Goal: Information Seeking & Learning: Learn about a topic

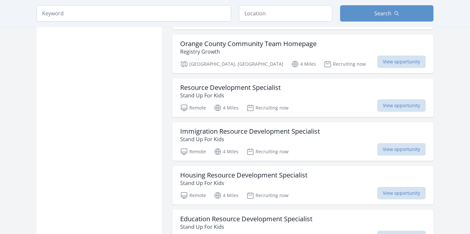
scroll to position [593, 0]
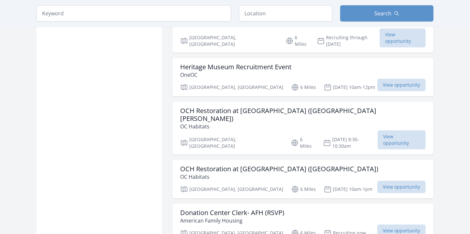
scroll to position [1504, 0]
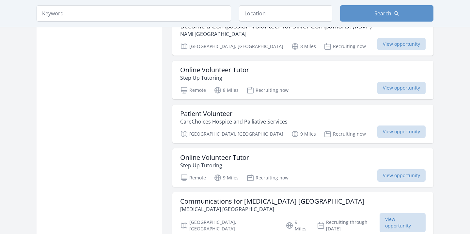
scroll to position [2488, 0]
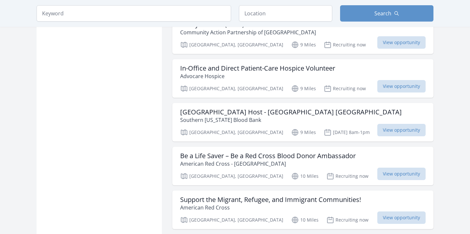
scroll to position [3353, 0]
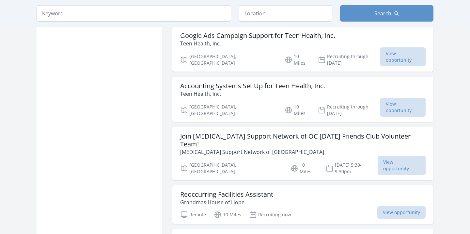
scroll to position [3830, 0]
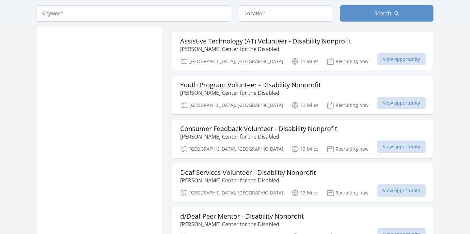
scroll to position [4978, 0]
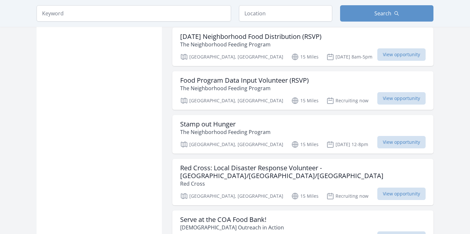
scroll to position [6157, 0]
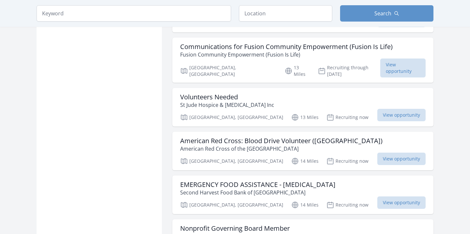
scroll to position [5302, 0]
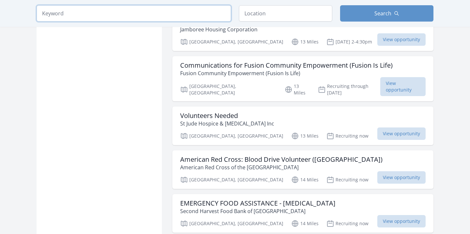
click at [49, 12] on input "search" at bounding box center [134, 13] width 195 height 16
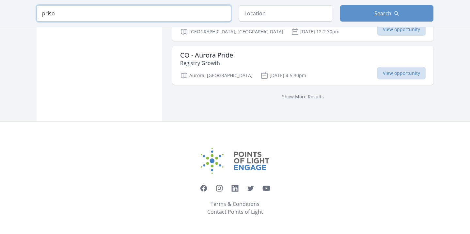
scroll to position [881, 0]
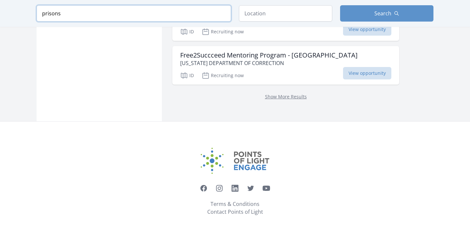
scroll to position [889, 0]
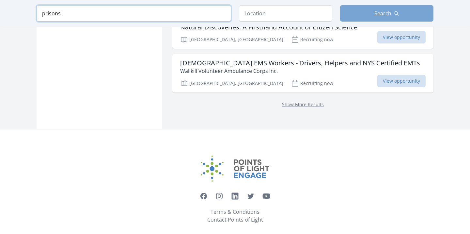
type input "prisons"
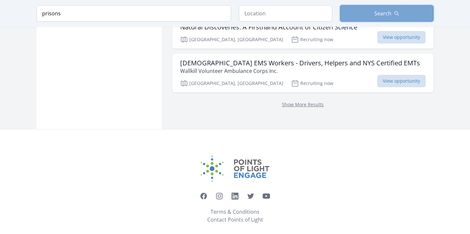
click at [374, 18] on button "Search" at bounding box center [386, 13] width 93 height 16
click at [374, 11] on button "Search" at bounding box center [386, 13] width 93 height 16
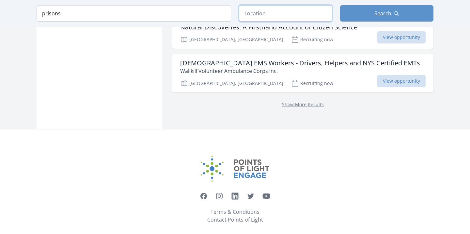
click at [258, 12] on input "text" at bounding box center [285, 13] width 93 height 16
type input "[GEOGRAPHIC_DATA], [GEOGRAPHIC_DATA], [GEOGRAPHIC_DATA]"
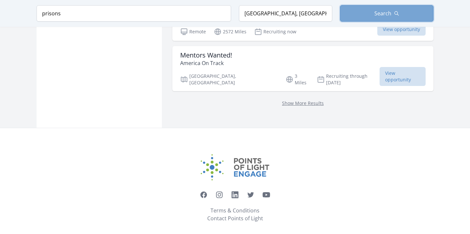
click at [375, 9] on span "Search" at bounding box center [383, 13] width 17 height 8
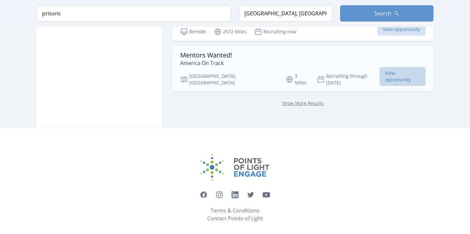
click at [404, 72] on span "View opportunity" at bounding box center [403, 76] width 46 height 19
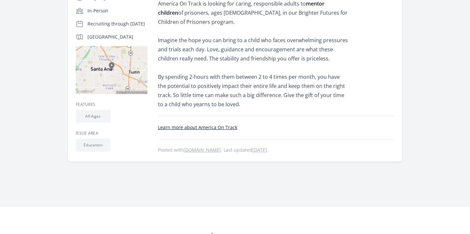
scroll to position [141, 0]
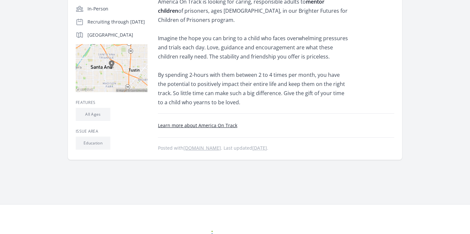
click at [214, 125] on link "Learn more about America On Track" at bounding box center [197, 125] width 79 height 6
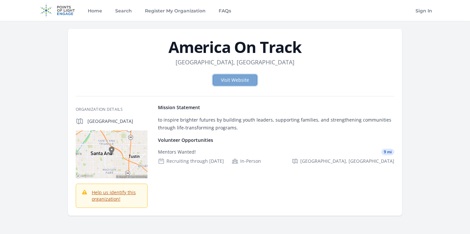
click at [229, 79] on link "Visit Website" at bounding box center [235, 79] width 44 height 11
